Goal: Complete application form

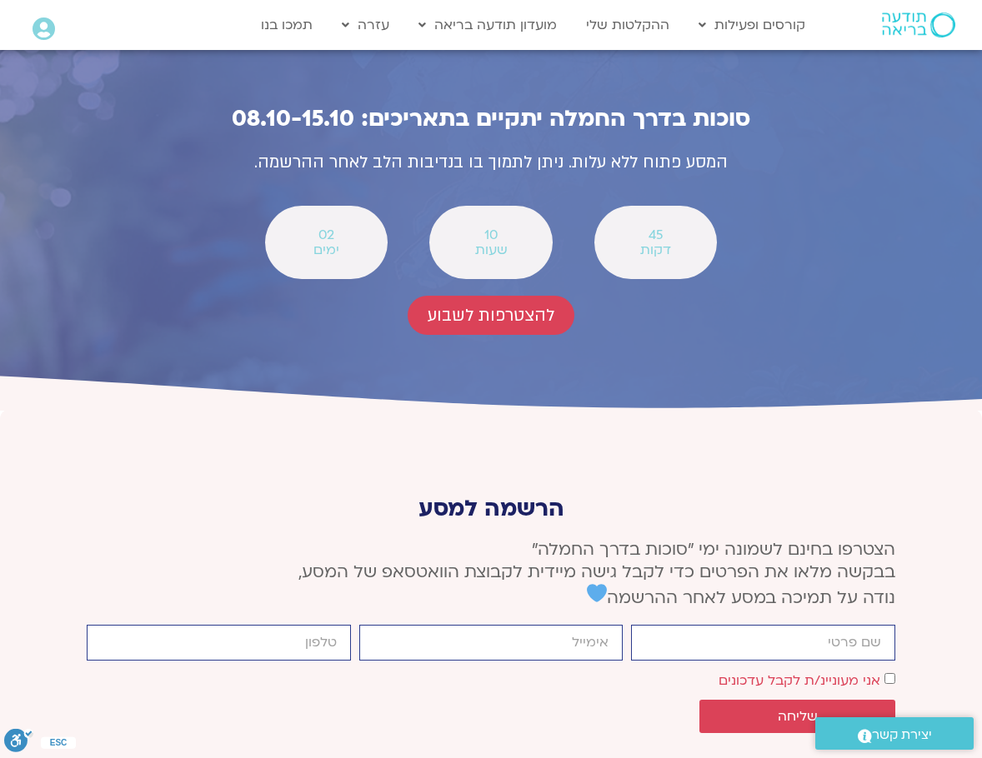
scroll to position [6024, 0]
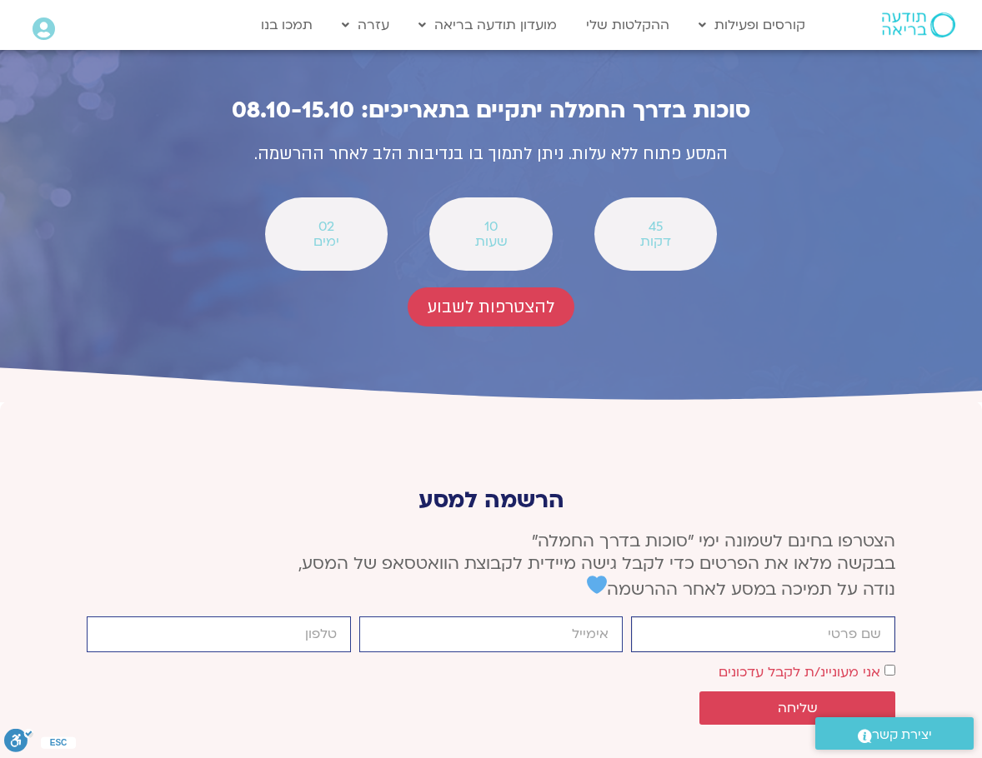
click at [847, 617] on input "firstname" at bounding box center [763, 635] width 264 height 36
type input "d"
type input "5"
type input "[PERSON_NAME]"
click at [589, 617] on input "email" at bounding box center [491, 635] width 264 height 36
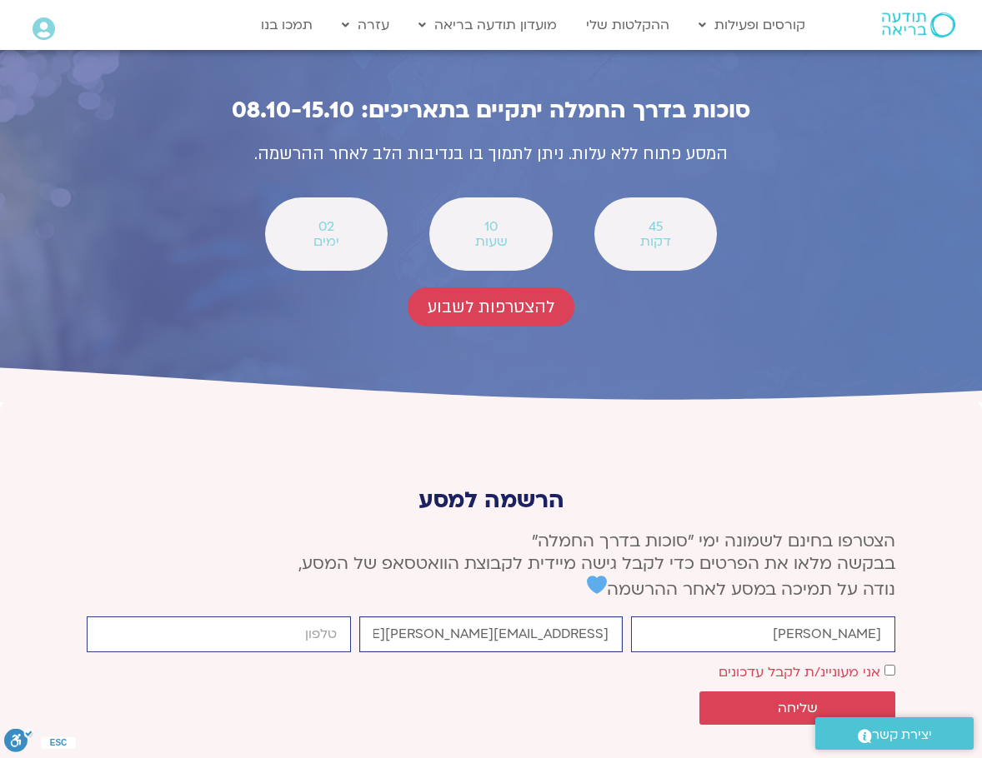
type input "[EMAIL_ADDRESS][PERSON_NAME][DOMAIN_NAME]"
click at [330, 617] on input "cellphone" at bounding box center [219, 635] width 264 height 36
type input "0546472539"
click at [879, 692] on button "שליחה" at bounding box center [797, 708] width 196 height 33
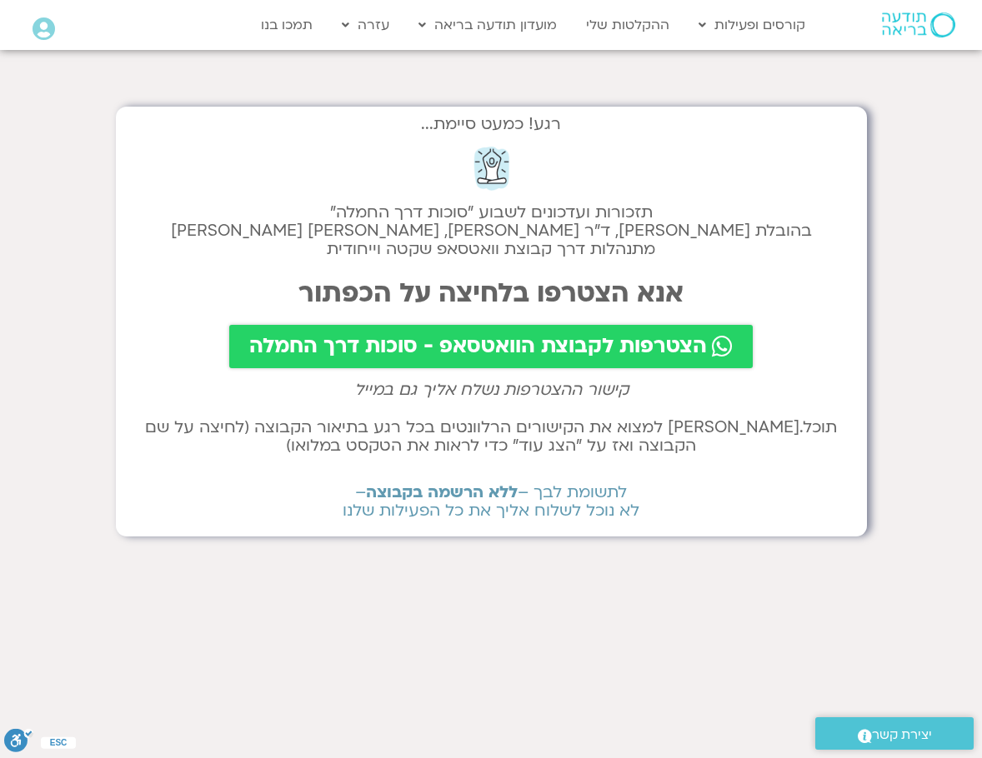
click at [497, 343] on span "הצטרפות לקבוצת הוואטסאפ - סוכות דרך החמלה" at bounding box center [477, 346] width 457 height 23
click at [492, 347] on span "הצטרפות לקבוצת הוואטסאפ - סוכות דרך החמלה" at bounding box center [477, 346] width 457 height 23
click at [497, 342] on span "הצטרפות לקבוצת הוואטסאפ - סוכות דרך החמלה" at bounding box center [477, 346] width 457 height 23
